Goal: Information Seeking & Learning: Compare options

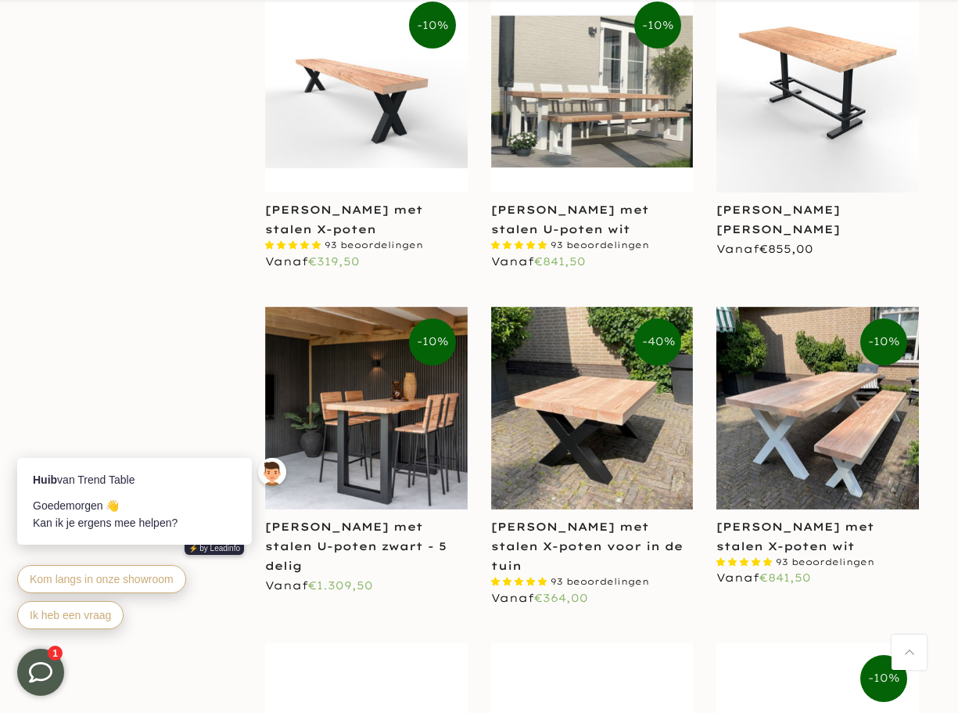
scroll to position [2112, 0]
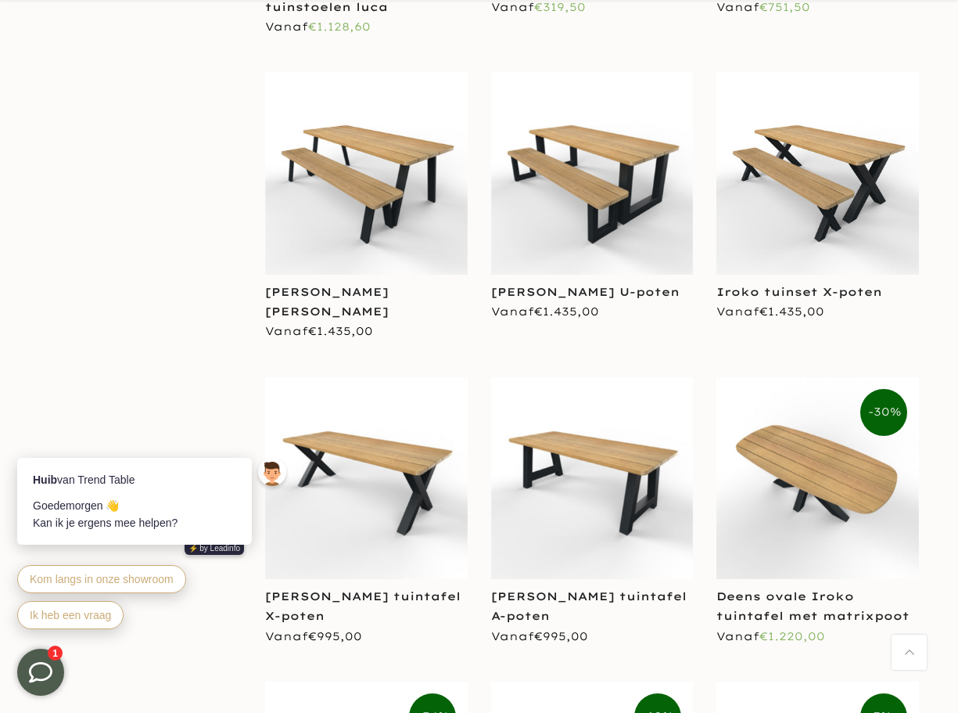
scroll to position [4850, 0]
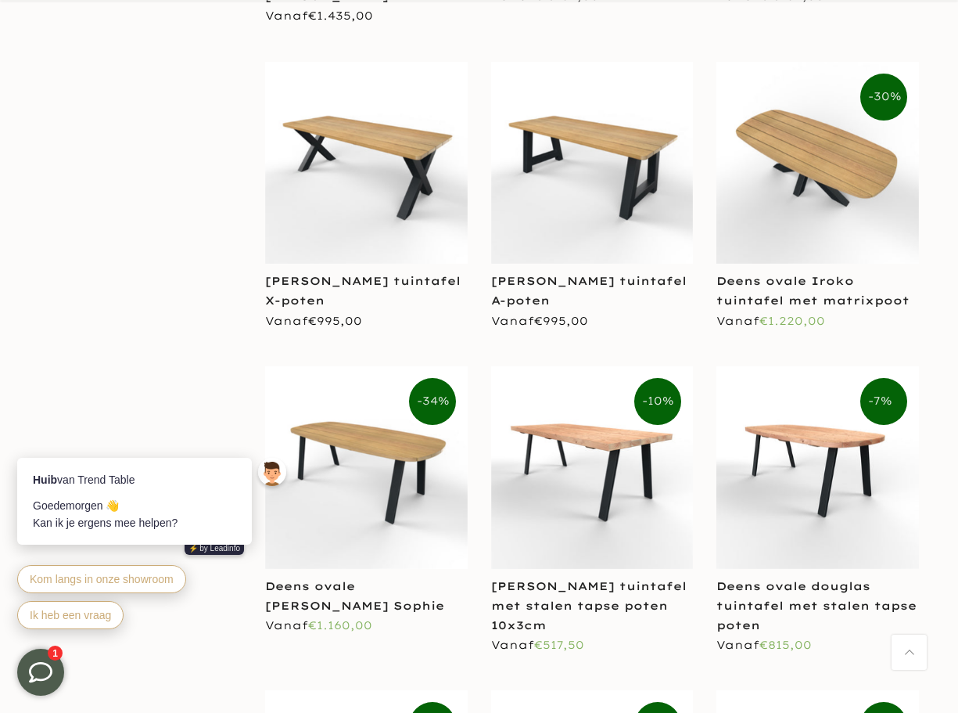
scroll to position [5476, 0]
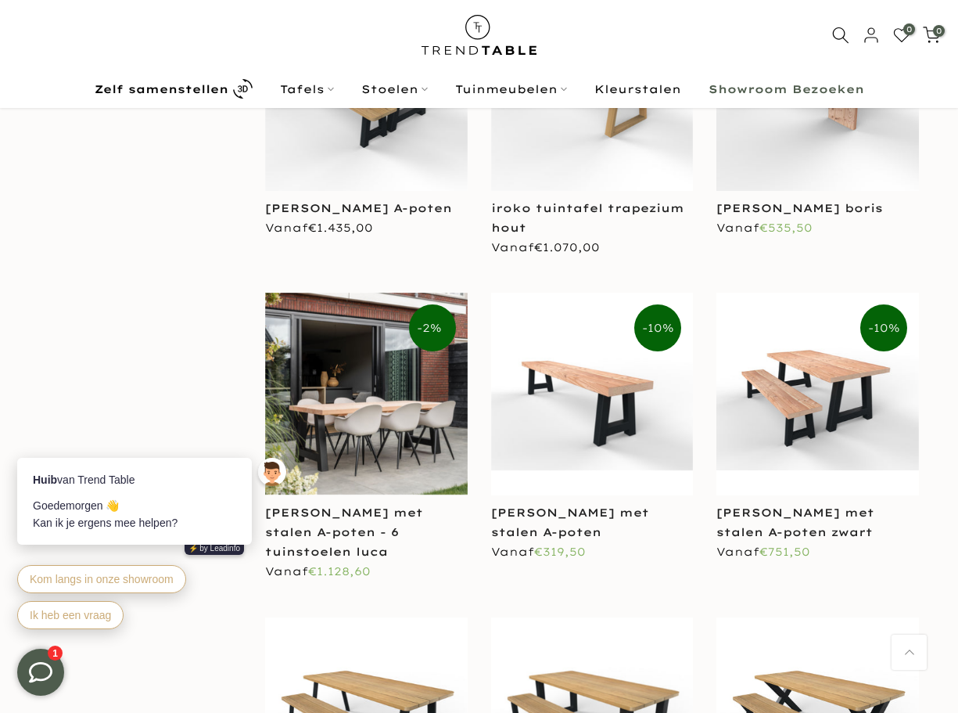
scroll to position [3830, 0]
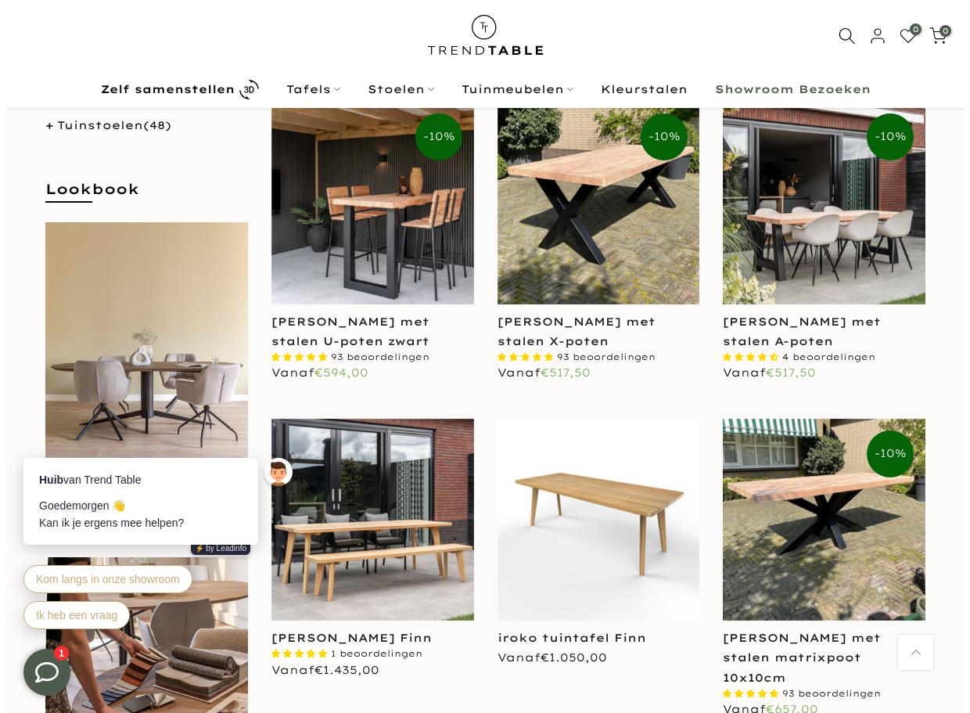
scroll to position [234, 0]
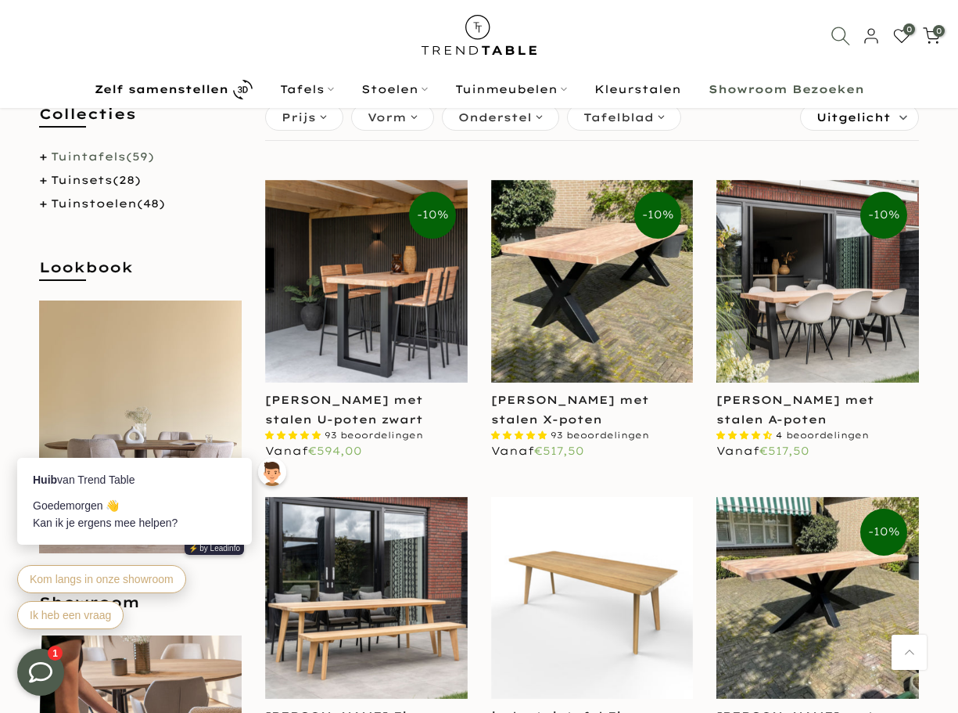
click at [839, 34] on icon at bounding box center [841, 36] width 20 height 20
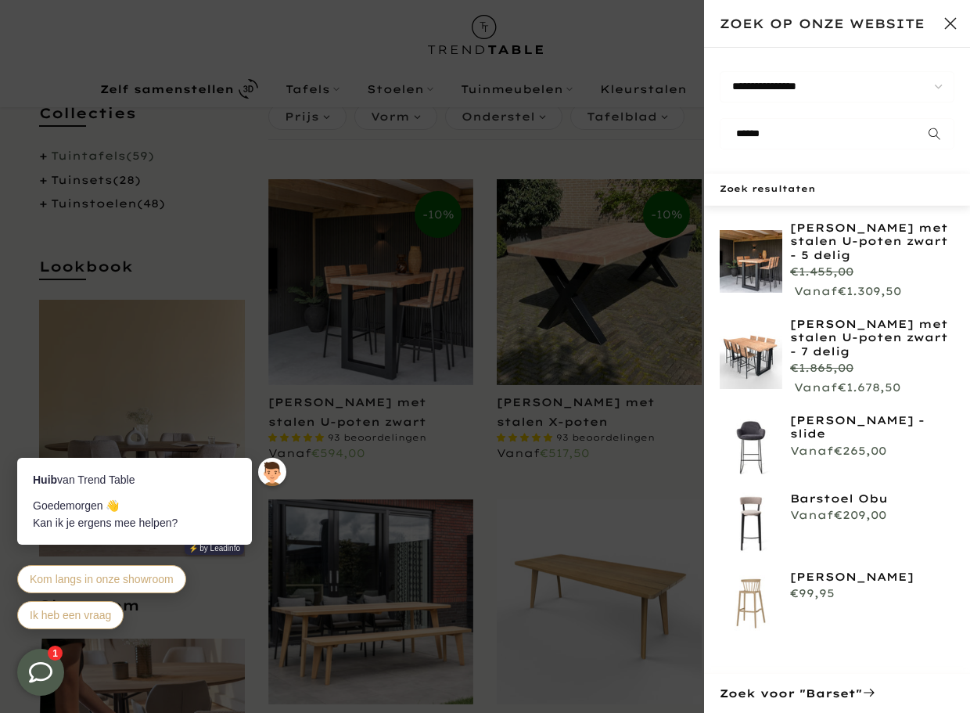
scroll to position [231, 0]
type input "******"
click at [860, 332] on link "[PERSON_NAME] met stalen U-poten zwart - 7 delig" at bounding box center [872, 338] width 164 height 41
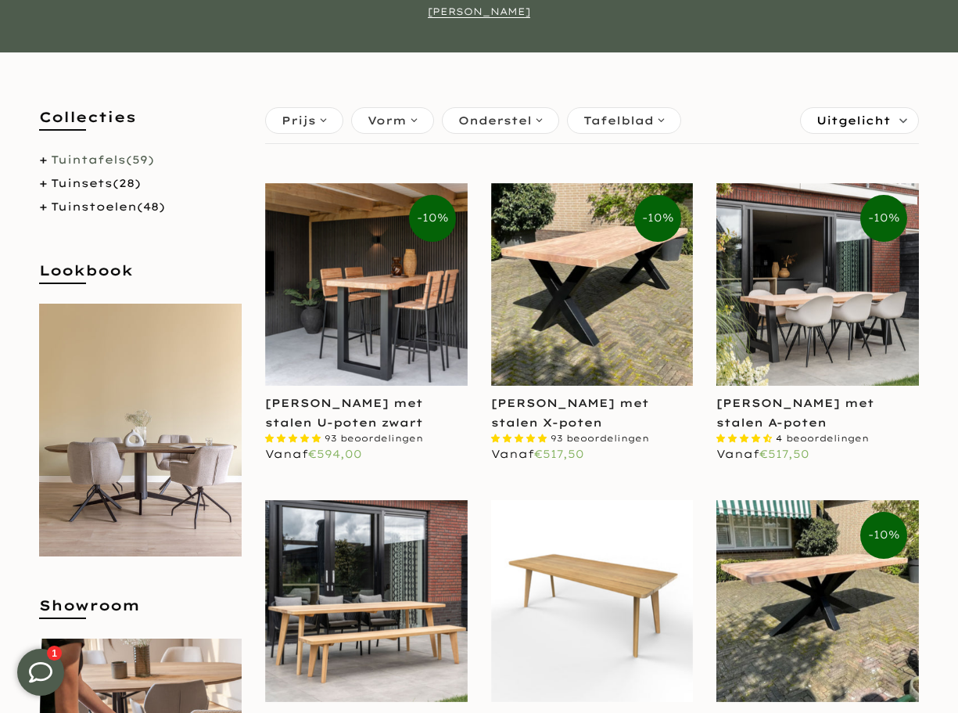
click at [88, 162] on link "Tuintafels (59)" at bounding box center [102, 160] width 103 height 14
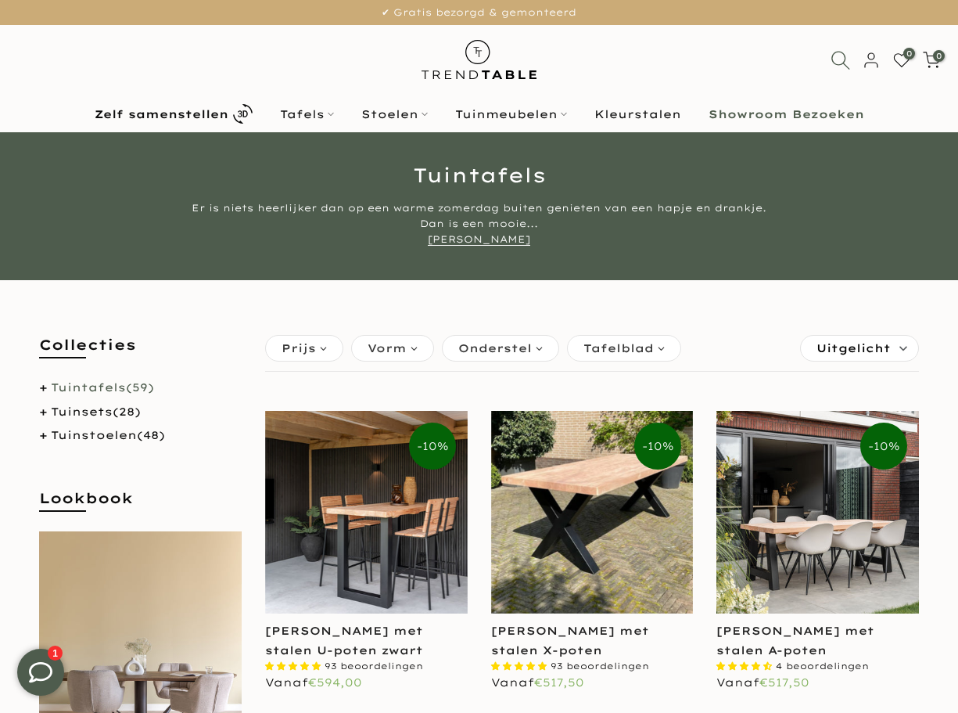
click at [837, 59] on icon at bounding box center [841, 60] width 20 height 20
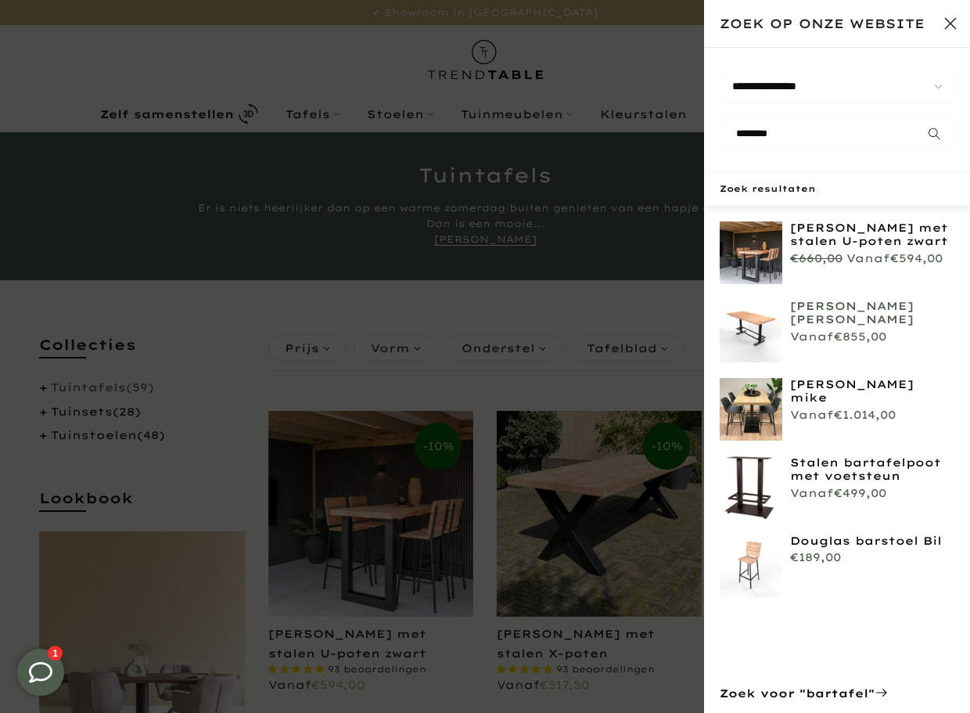
type input "********"
click at [820, 317] on link "[PERSON_NAME] [PERSON_NAME]" at bounding box center [872, 313] width 164 height 27
click at [869, 384] on link "[PERSON_NAME] mike" at bounding box center [872, 391] width 164 height 27
click at [850, 476] on link "Stalen bartafelpoot met voetsteun" at bounding box center [872, 469] width 164 height 27
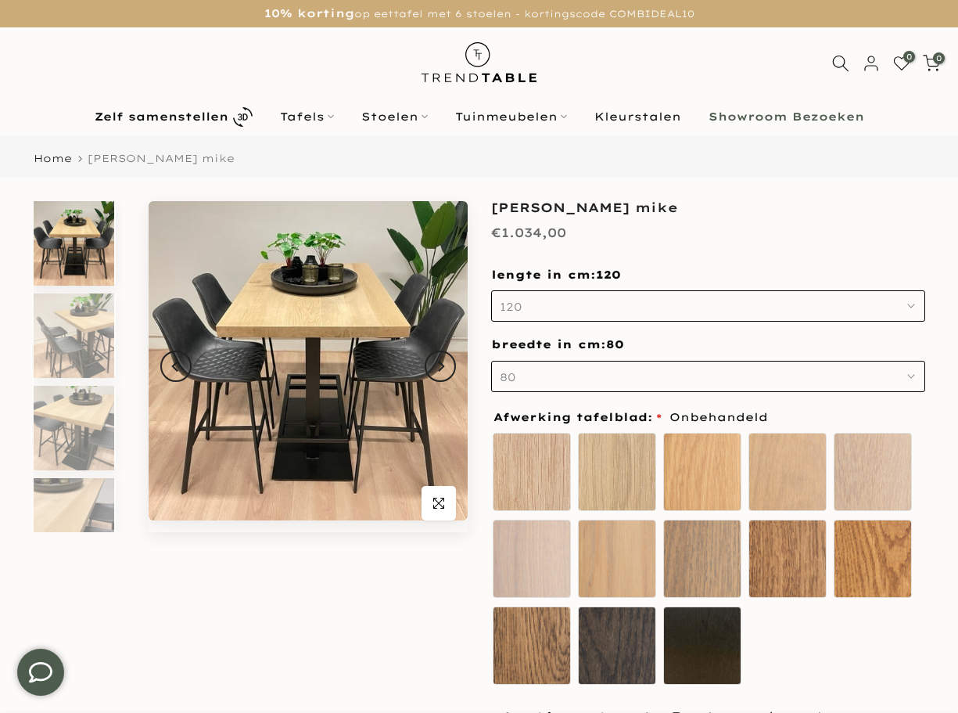
click at [915, 309] on icon "button" at bounding box center [912, 306] width 8 height 8
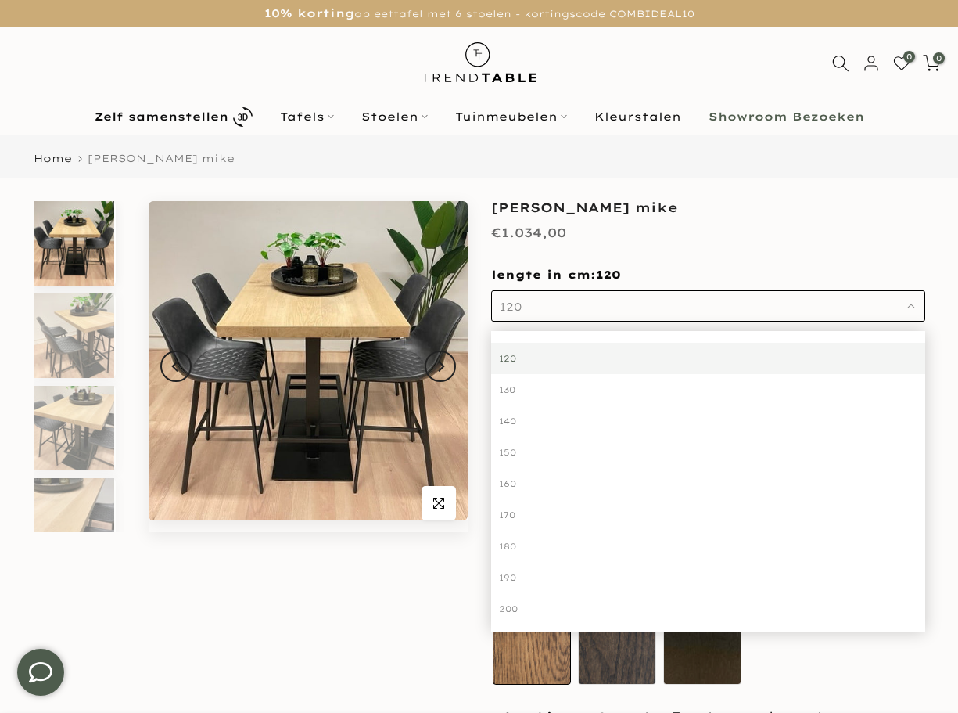
click at [515, 609] on div "200" at bounding box center [708, 608] width 434 height 31
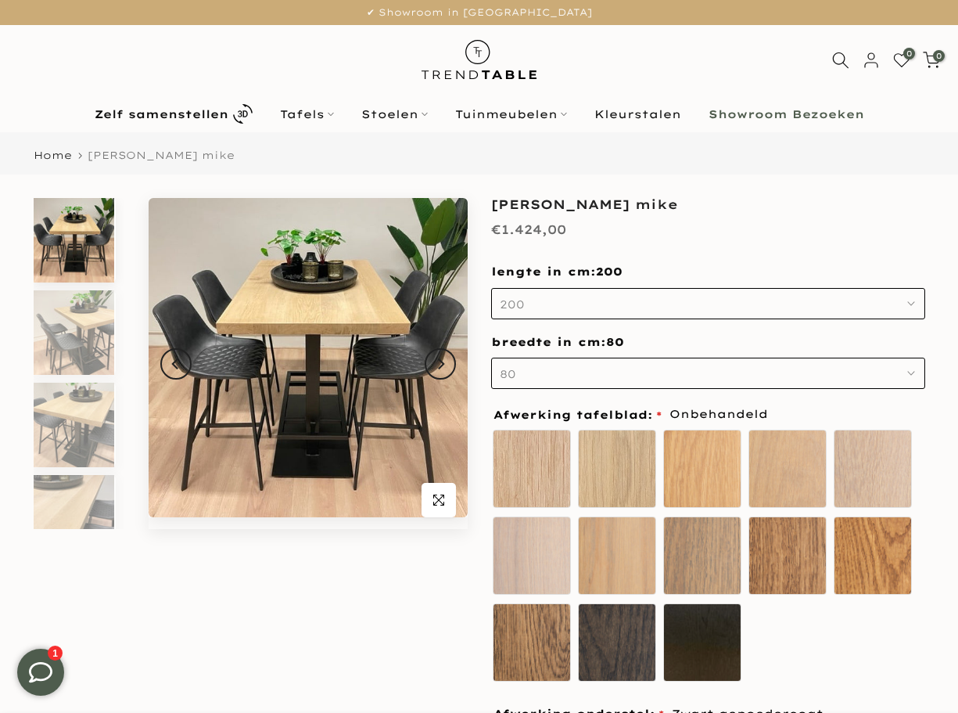
click at [915, 372] on use "button" at bounding box center [911, 373] width 6 height 3
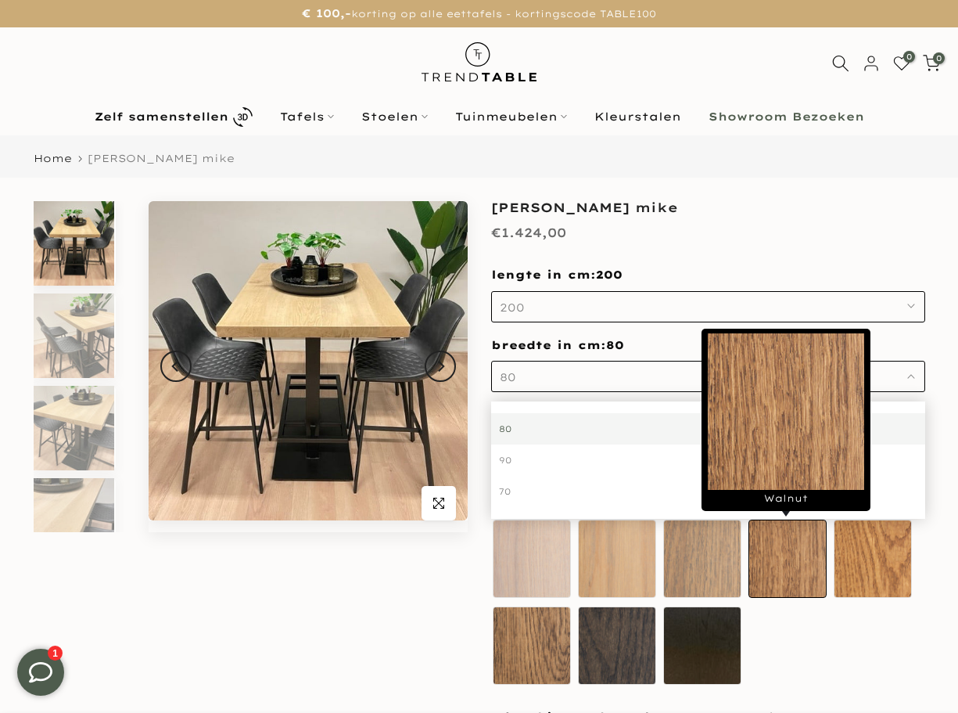
click at [777, 562] on label "Walnut" at bounding box center [788, 558] width 78 height 78
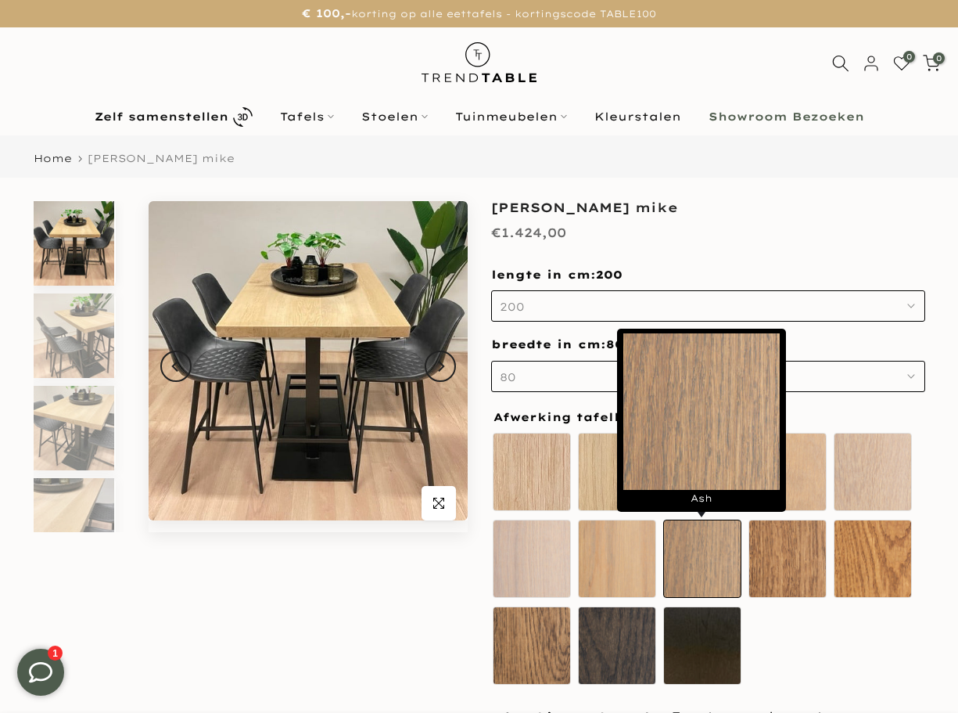
click at [709, 567] on label "Ash" at bounding box center [702, 558] width 78 height 78
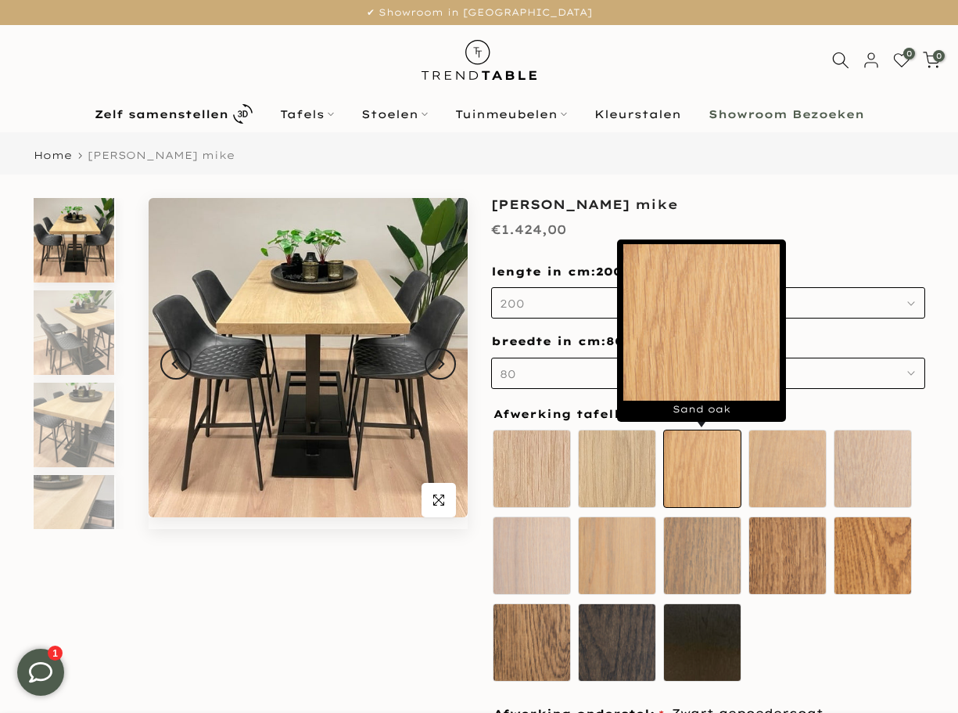
click at [715, 476] on label "Sand oak" at bounding box center [702, 469] width 78 height 78
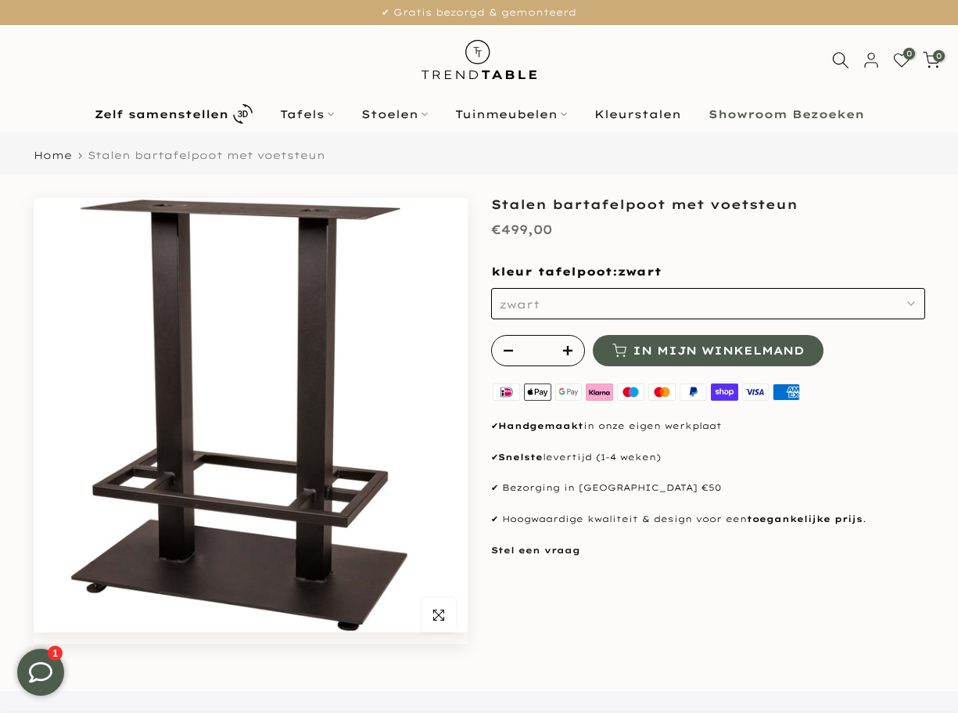
click at [926, 300] on button "zwart" at bounding box center [708, 303] width 434 height 31
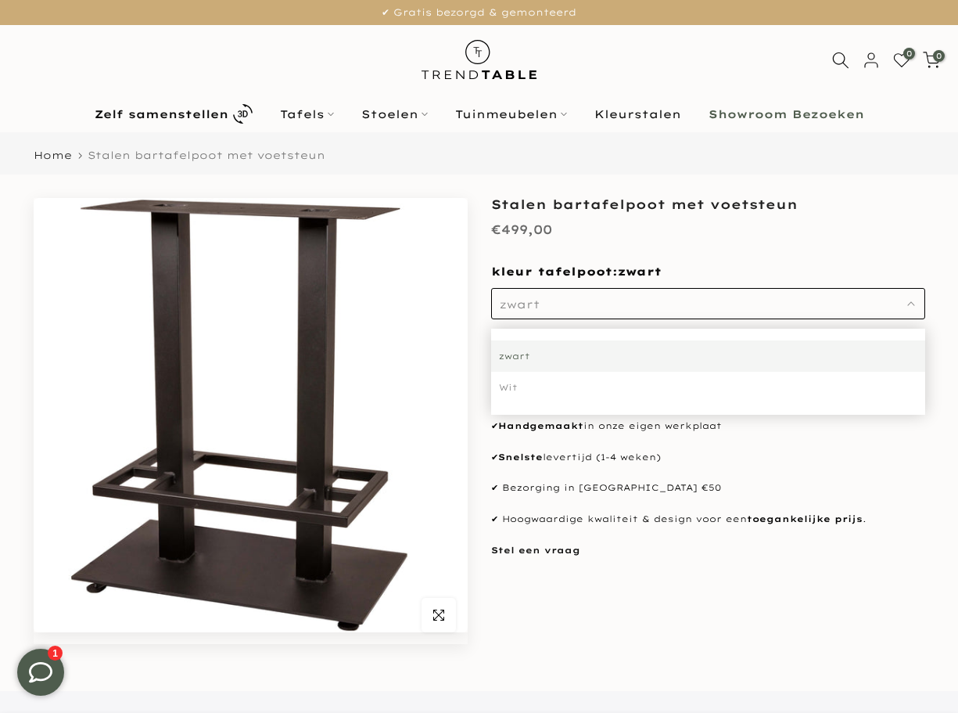
click at [926, 300] on button "zwart" at bounding box center [708, 303] width 434 height 31
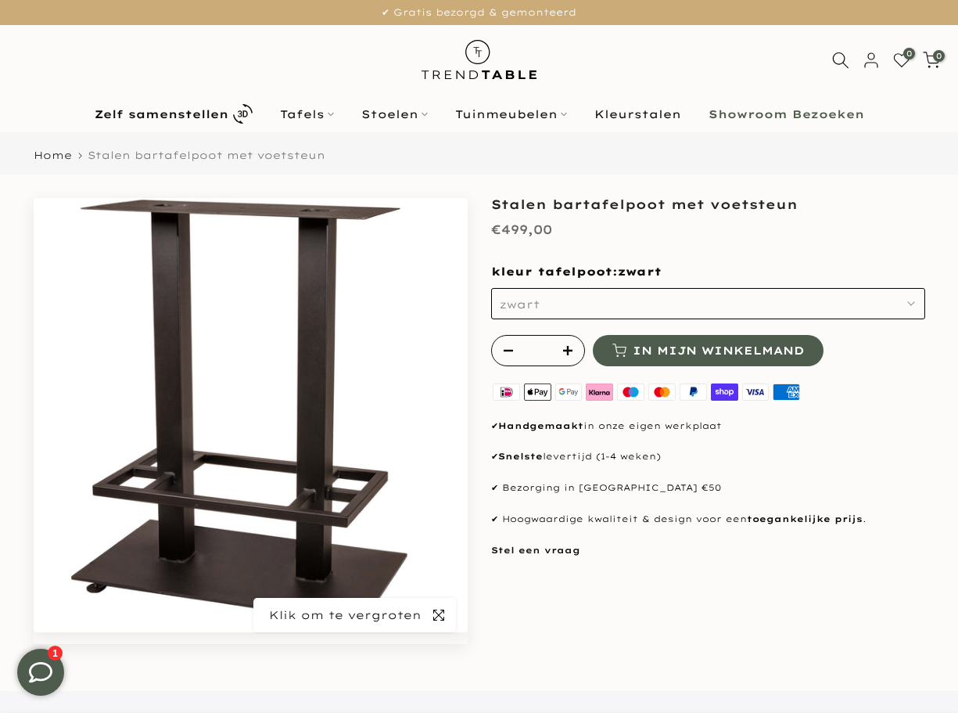
click at [433, 621] on icon "button" at bounding box center [438, 615] width 11 height 13
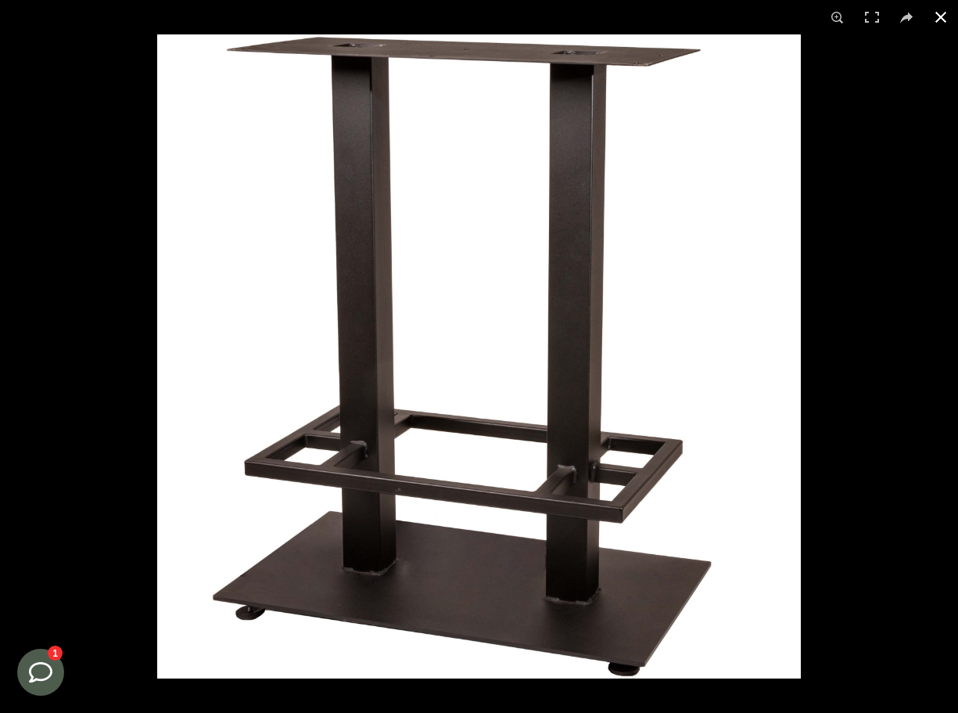
click at [942, 19] on button at bounding box center [941, 17] width 34 height 34
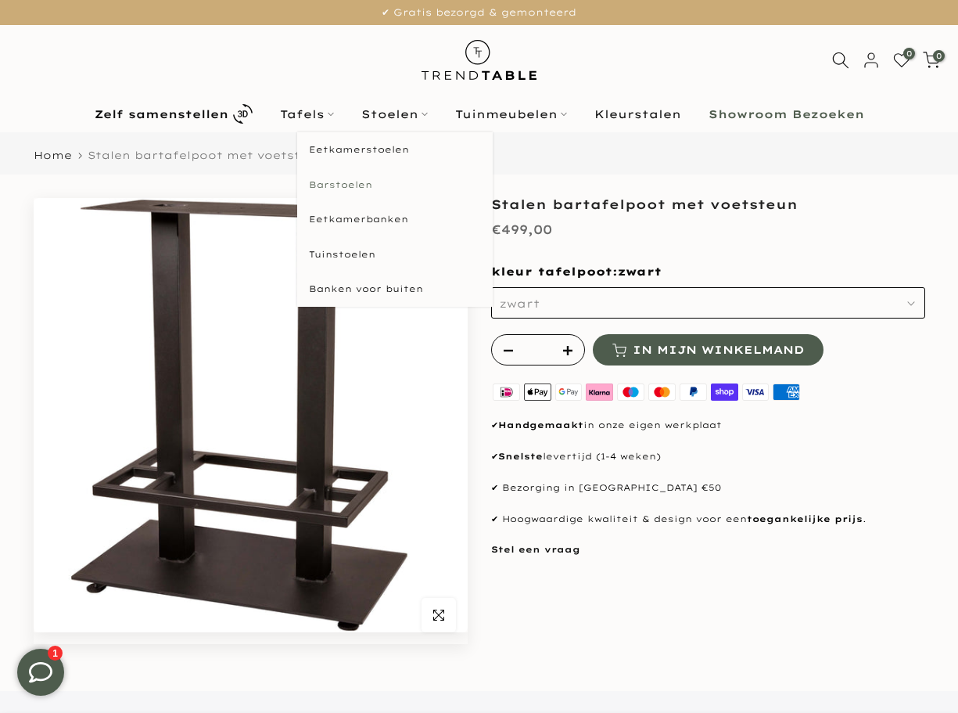
click at [345, 185] on link "Barstoelen" at bounding box center [395, 184] width 196 height 35
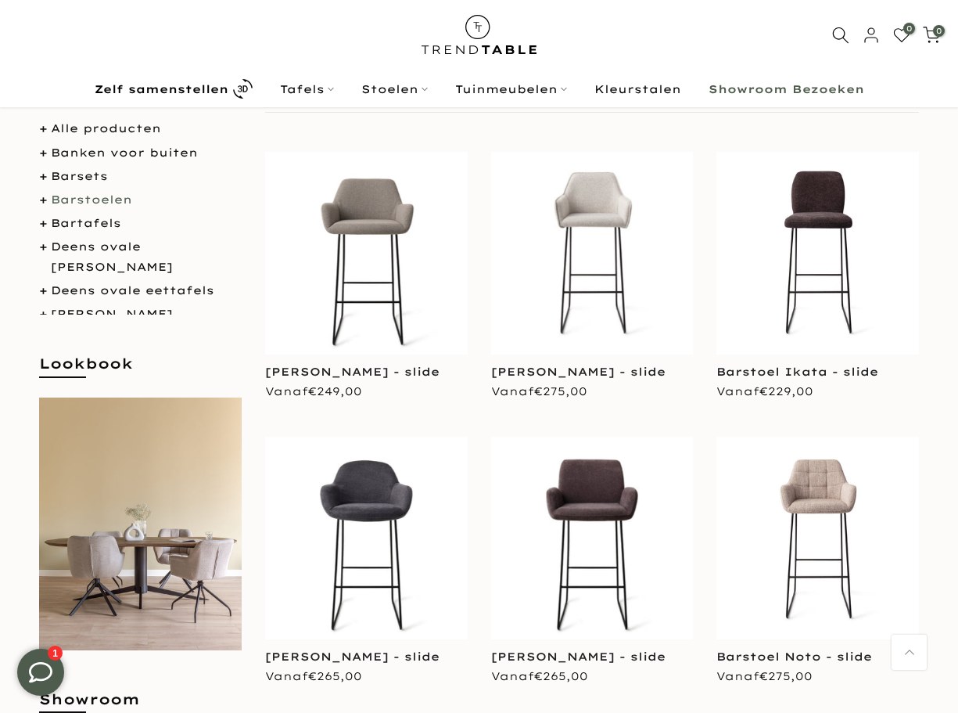
scroll to position [153, 0]
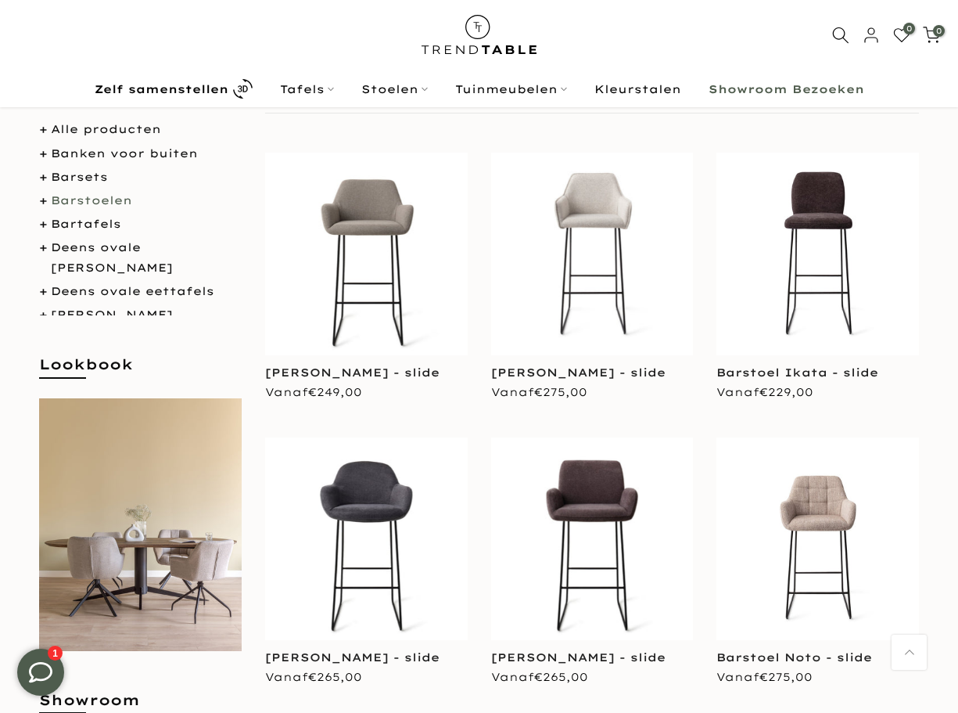
click at [811, 501] on img at bounding box center [818, 538] width 203 height 203
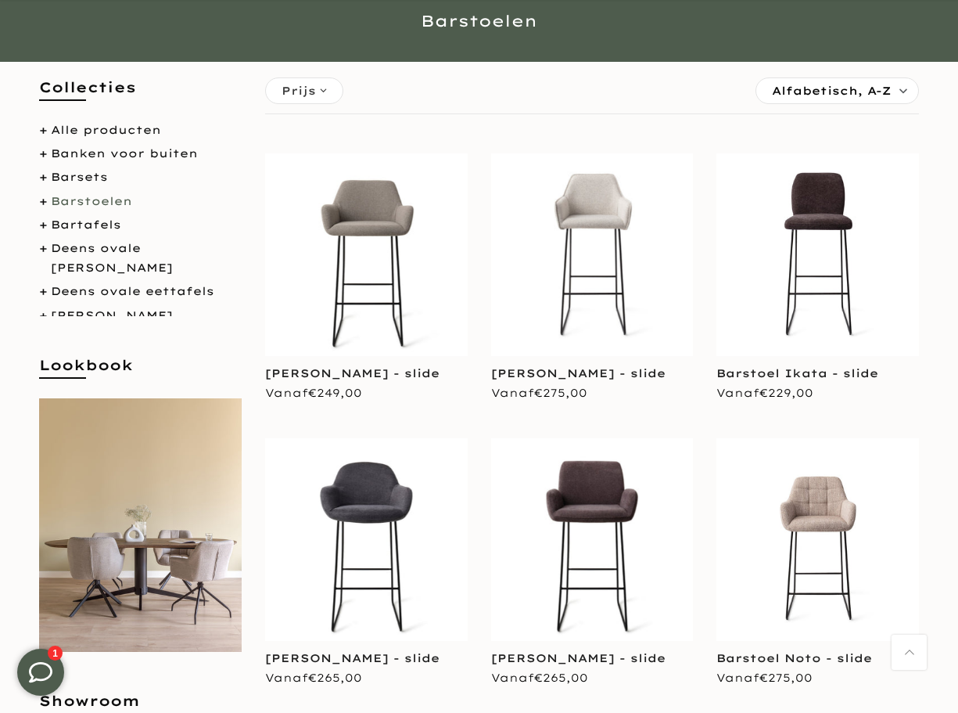
scroll to position [156, 0]
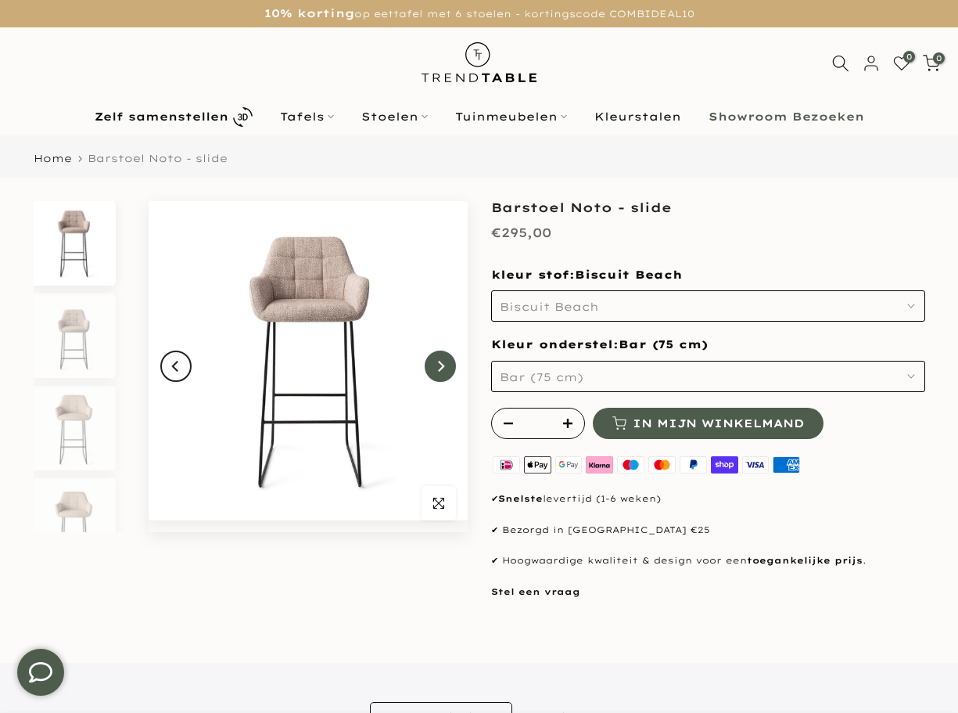
click at [438, 372] on icon "Next" at bounding box center [440, 366] width 11 height 13
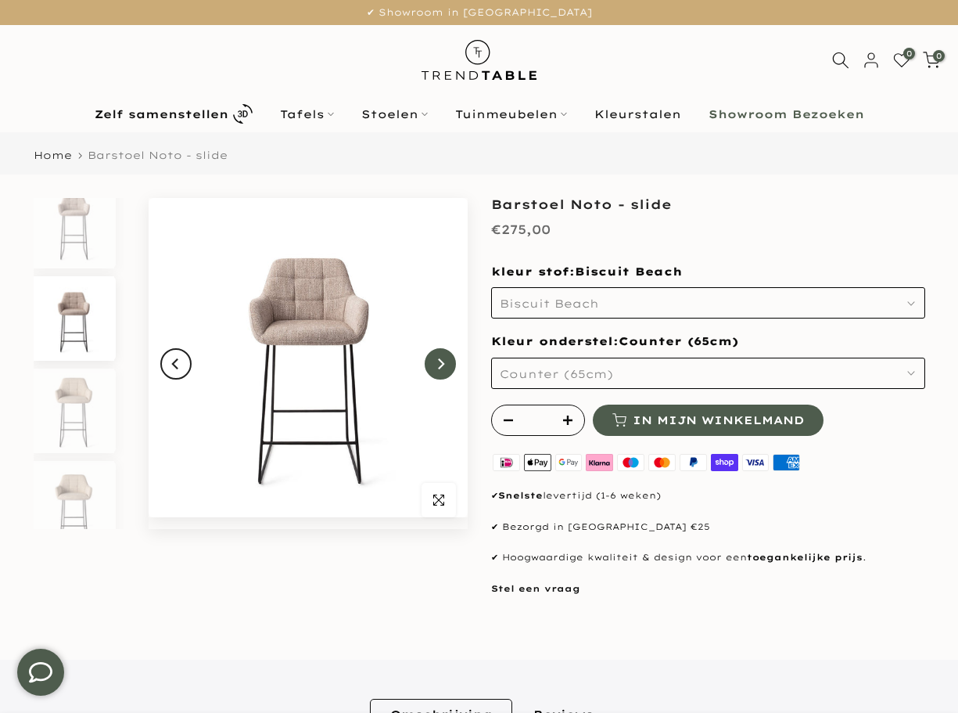
click at [438, 372] on button "Next" at bounding box center [440, 363] width 31 height 31
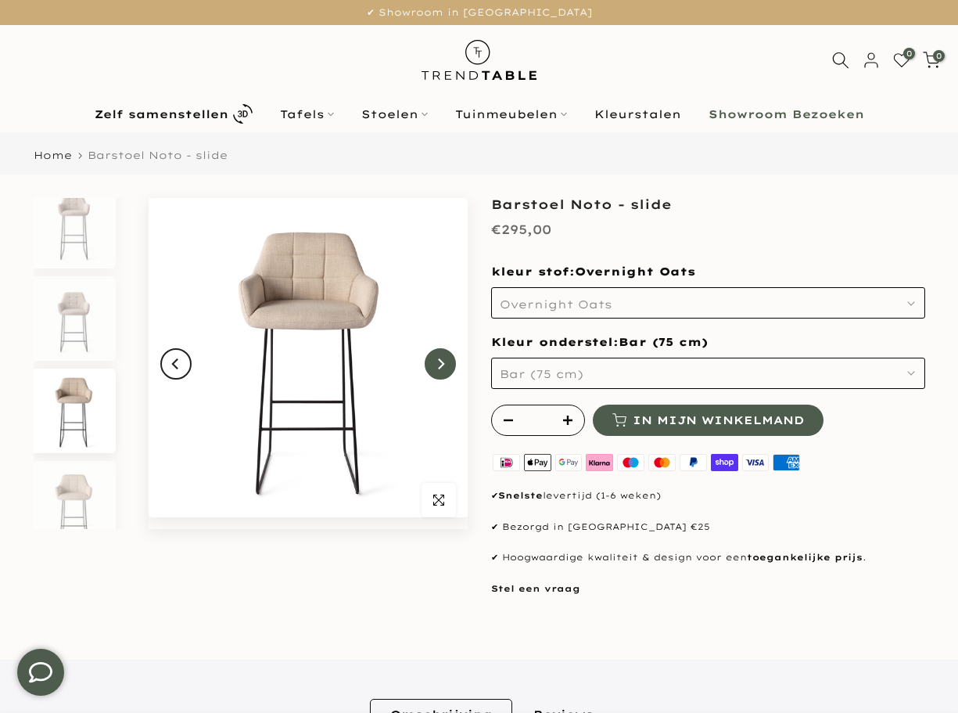
scroll to position [106, 0]
click at [438, 372] on button "Next" at bounding box center [440, 363] width 31 height 31
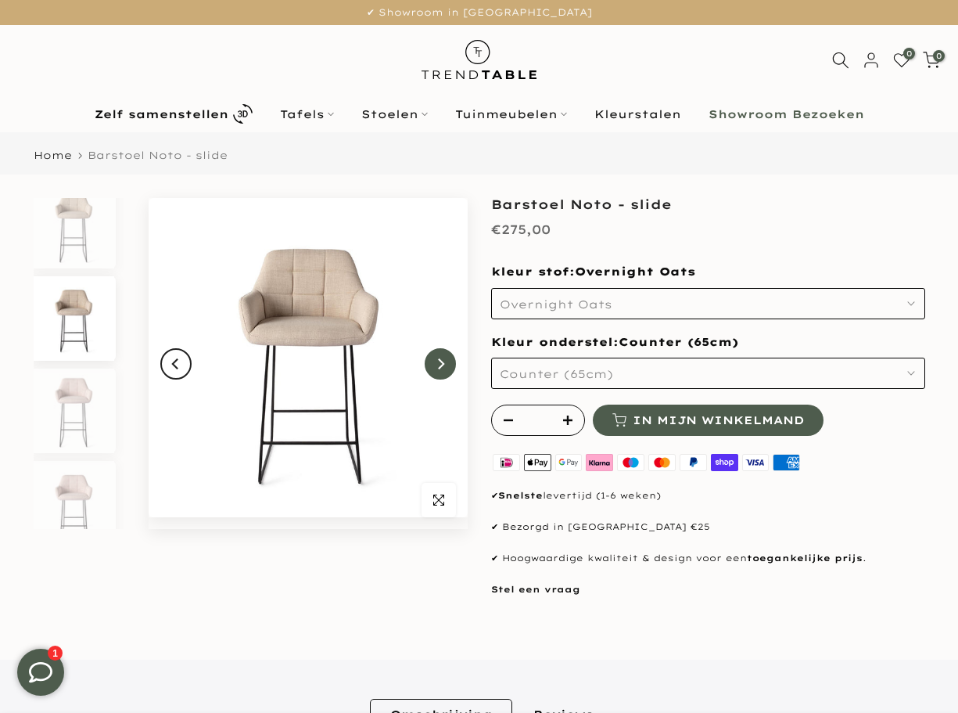
click at [438, 372] on button "Next" at bounding box center [440, 363] width 31 height 31
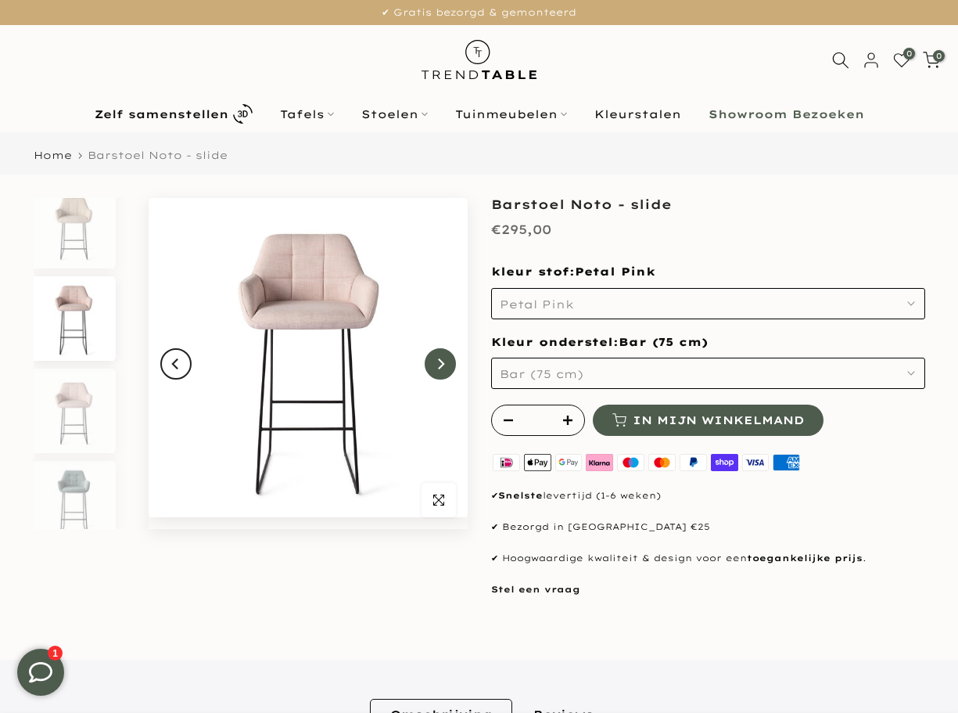
click at [438, 372] on button "Next" at bounding box center [440, 363] width 31 height 31
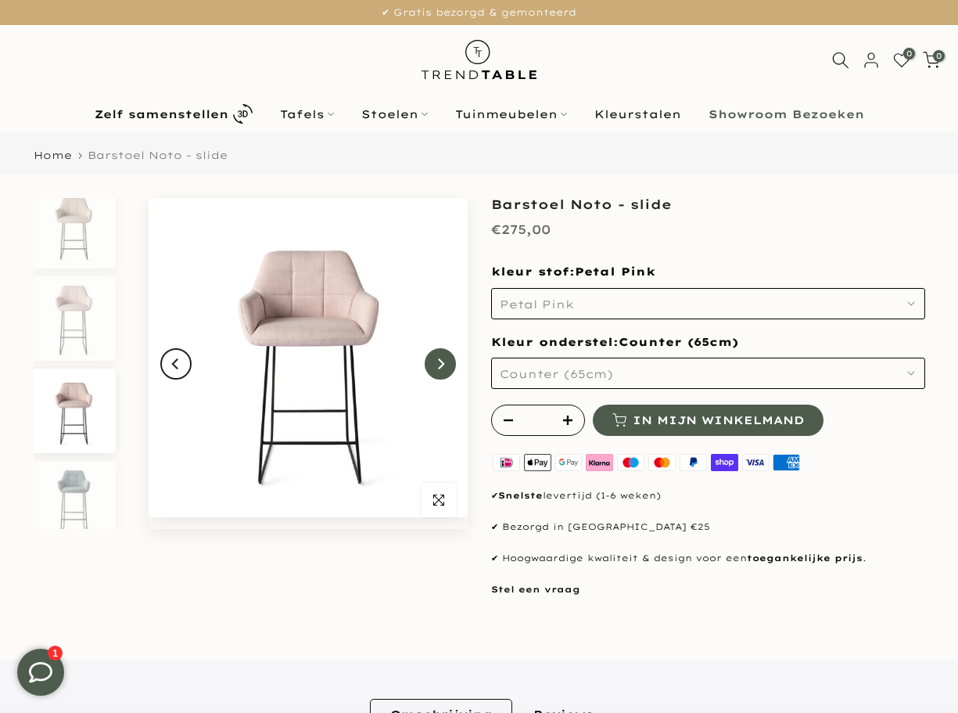
scroll to position [383, 0]
click at [438, 372] on button "Next" at bounding box center [440, 363] width 31 height 31
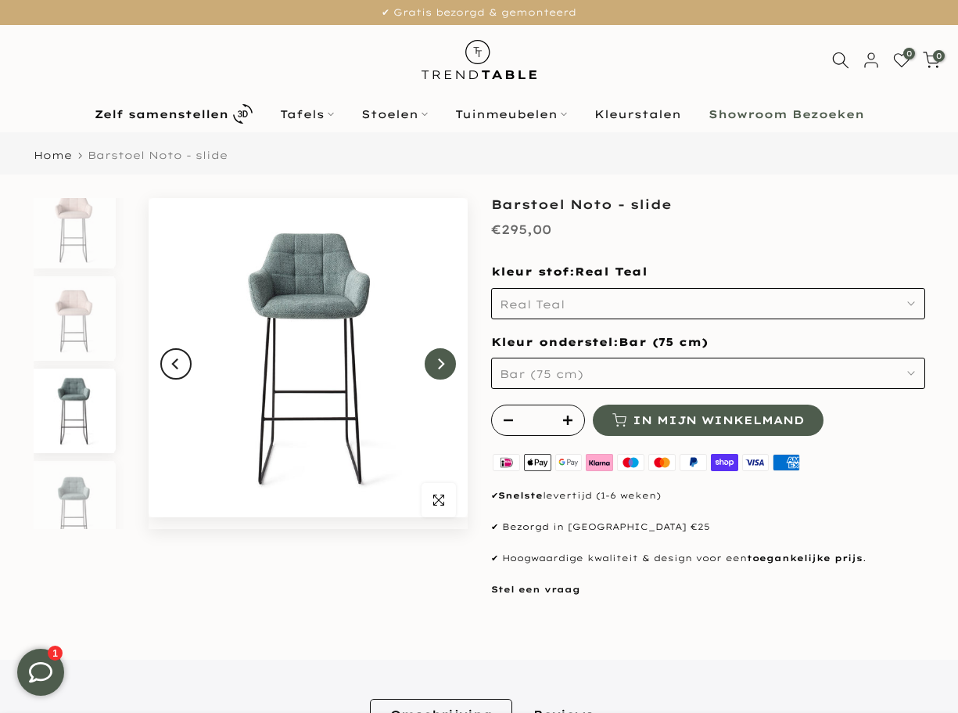
scroll to position [476, 0]
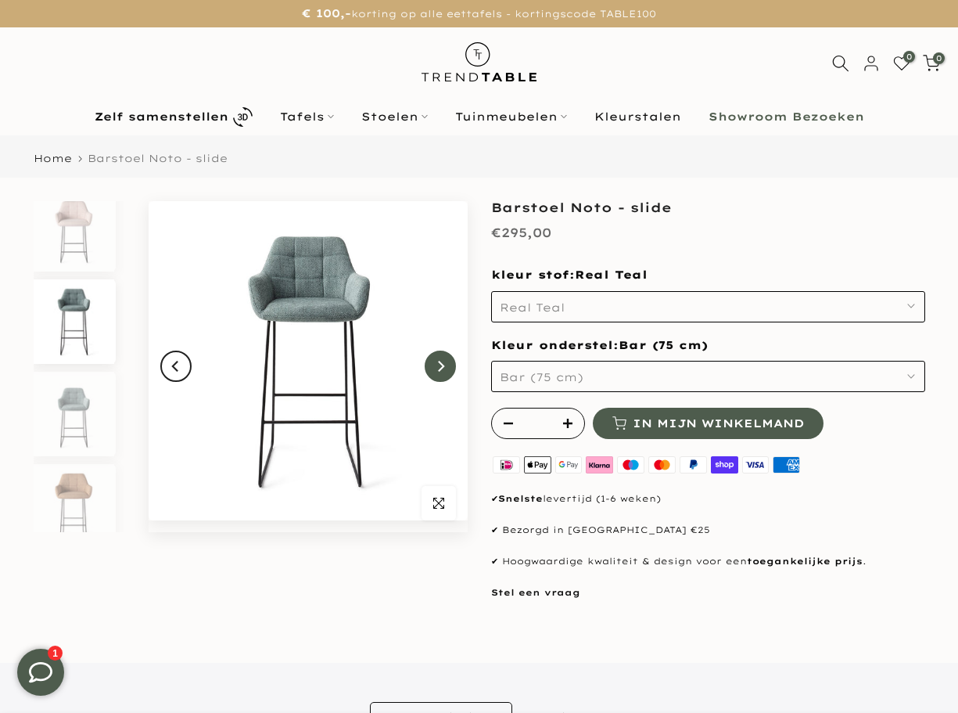
click at [438, 372] on icon "Next" at bounding box center [440, 366] width 11 height 13
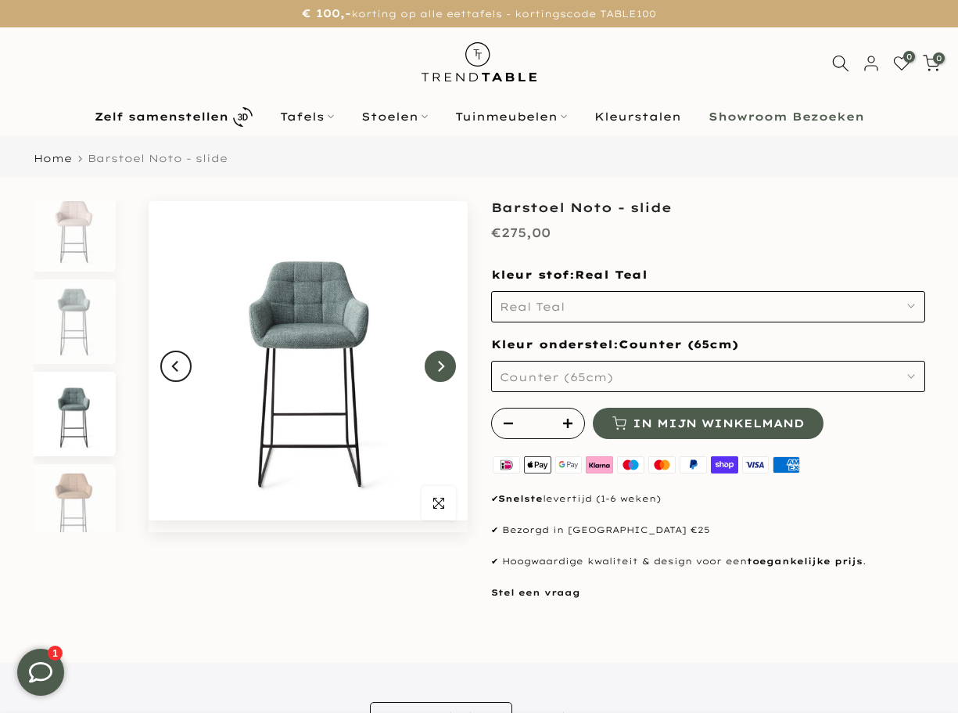
scroll to position [568, 0]
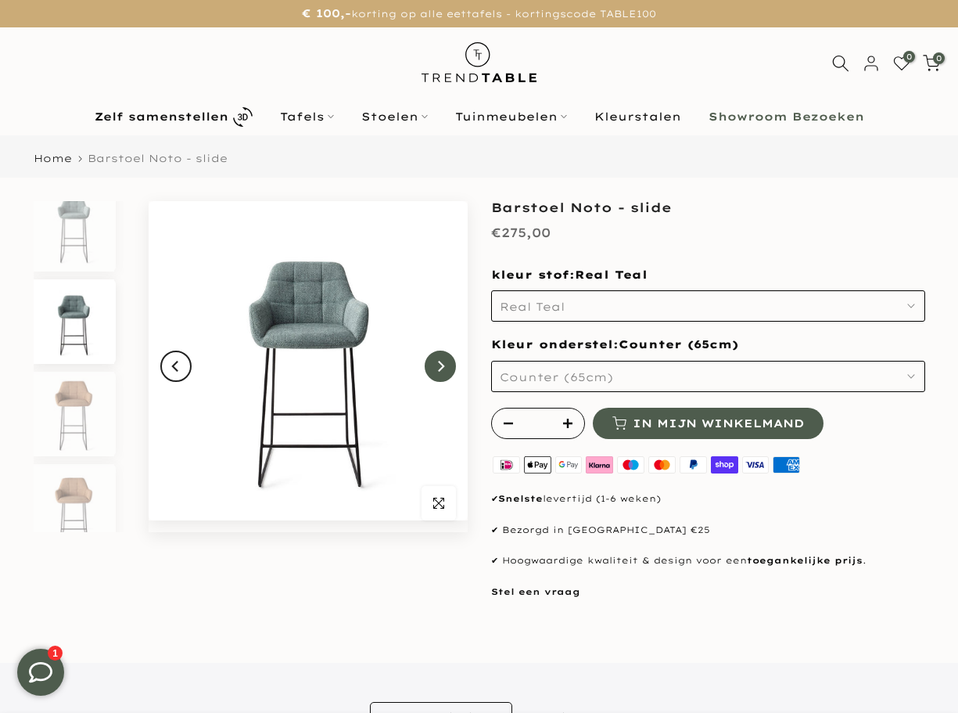
click at [438, 372] on icon "Next" at bounding box center [440, 366] width 11 height 13
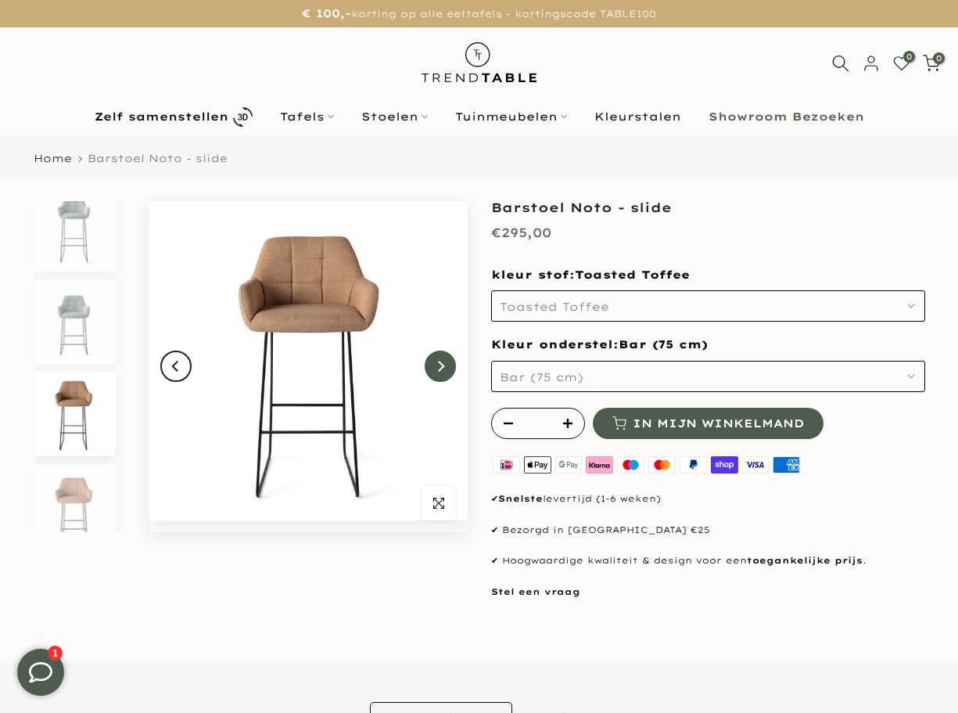
scroll to position [660, 0]
click at [439, 371] on icon "Next" at bounding box center [441, 366] width 6 height 11
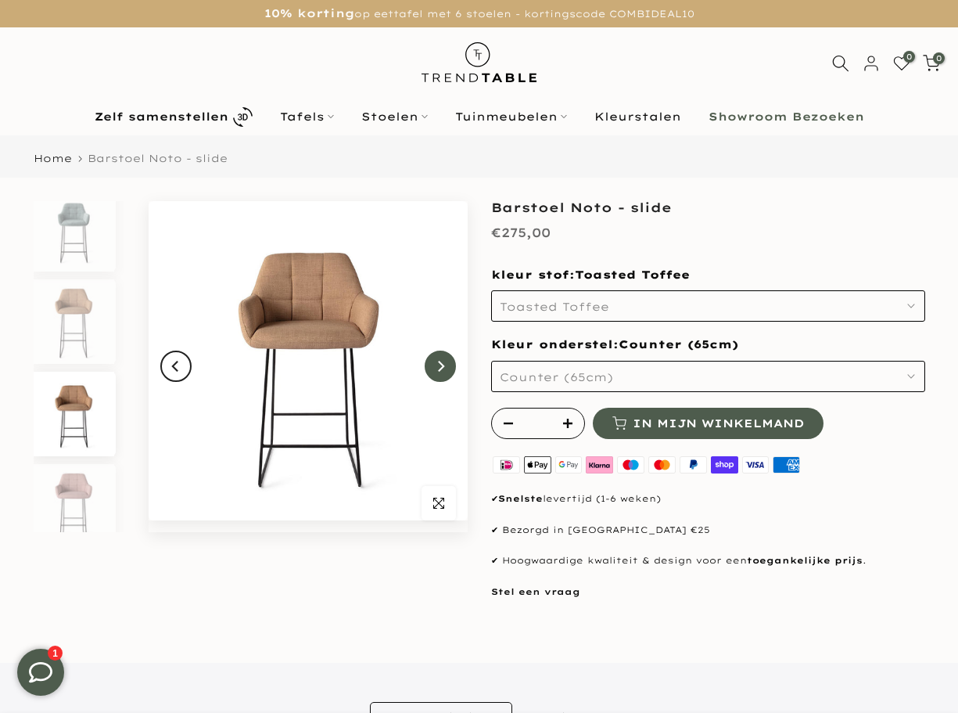
scroll to position [753, 0]
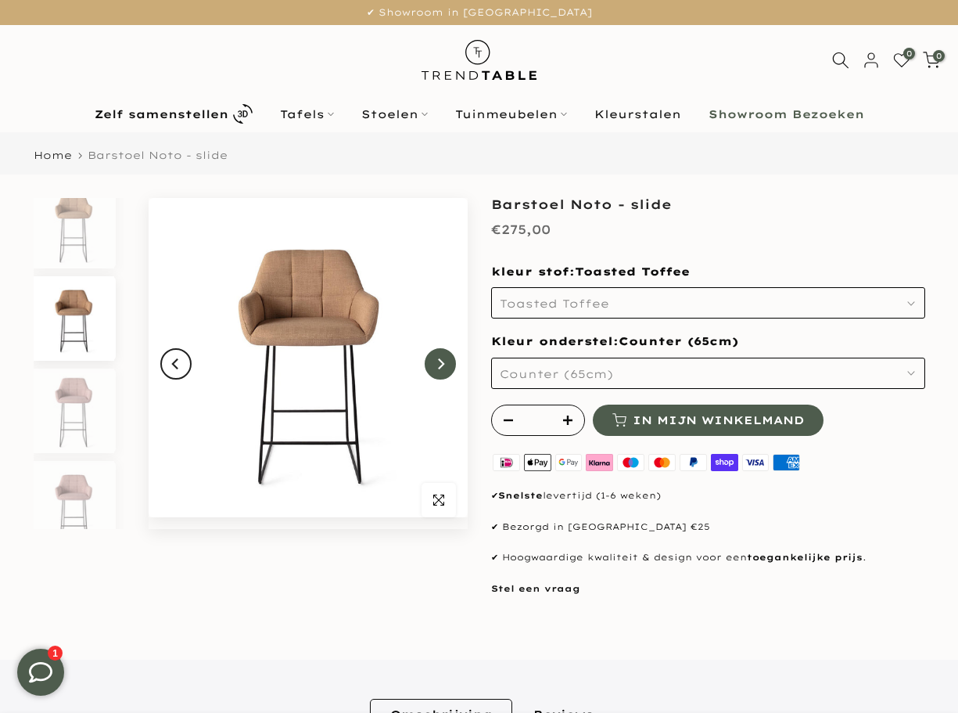
click at [439, 371] on button "Next" at bounding box center [440, 363] width 31 height 31
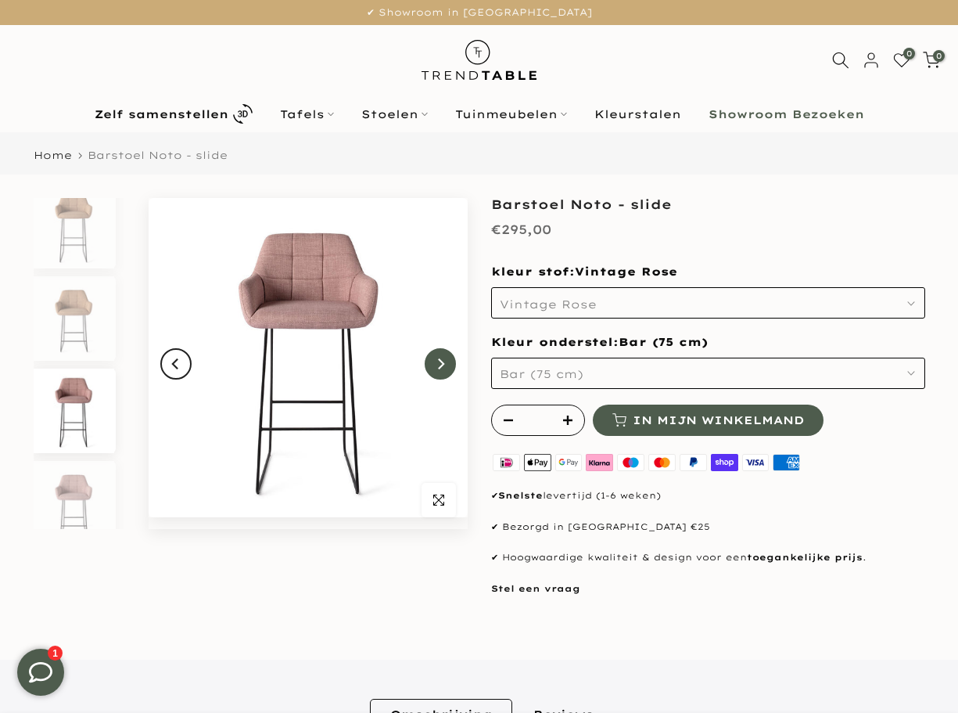
scroll to position [769, 0]
click at [439, 371] on button "Next" at bounding box center [440, 363] width 31 height 31
